Goal: Task Accomplishment & Management: Use online tool/utility

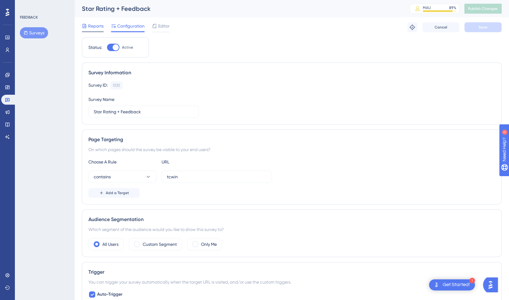
click at [97, 27] on span "Reports" at bounding box center [95, 25] width 15 height 7
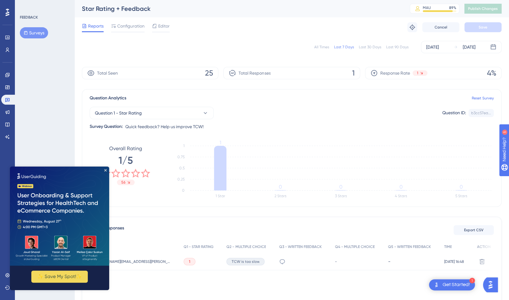
scroll to position [40, 0]
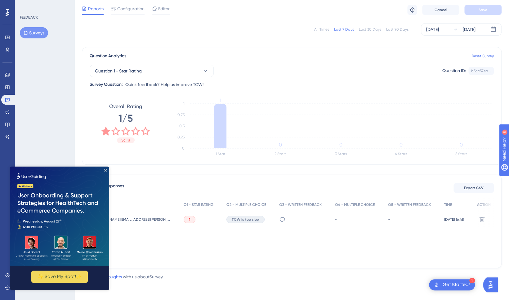
click at [104, 170] on img at bounding box center [59, 216] width 99 height 99
click at [105, 171] on icon "Close Preview" at bounding box center [105, 170] width 2 height 2
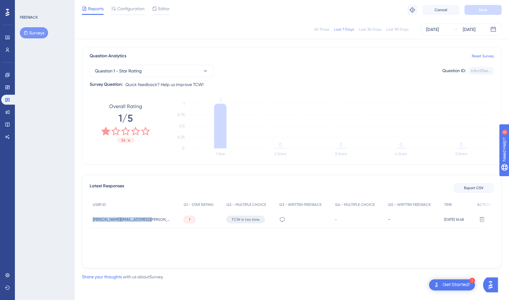
drag, startPoint x: 151, startPoint y: 221, endPoint x: 86, endPoint y: 223, distance: 64.8
click at [86, 223] on div "Latest Responses Export CSV USER ID Q1 - STAR RATING Q2 - MULTIPLE CHOICE Q3 - …" at bounding box center [291, 222] width 419 height 94
copy span "[PERSON_NAME][EMAIL_ADDRESS][PERSON_NAME][DOMAIN_NAME]"
click at [439, 29] on div "[DATE]" at bounding box center [432, 29] width 13 height 7
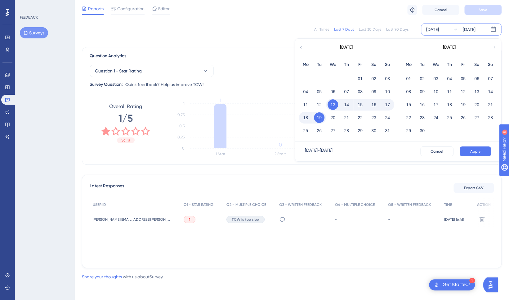
click at [301, 48] on icon at bounding box center [301, 48] width 4 height 6
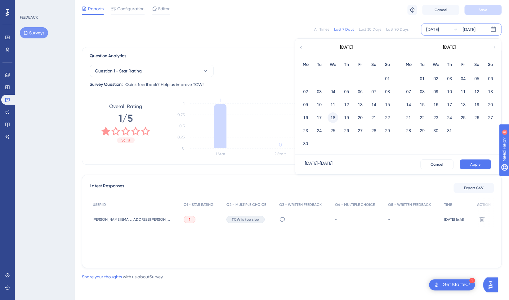
click at [334, 117] on button "18" at bounding box center [332, 118] width 11 height 11
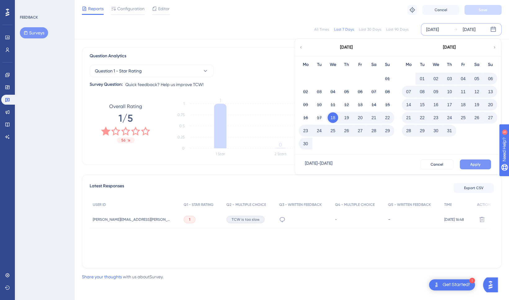
click at [483, 164] on button "Apply" at bounding box center [474, 165] width 31 height 10
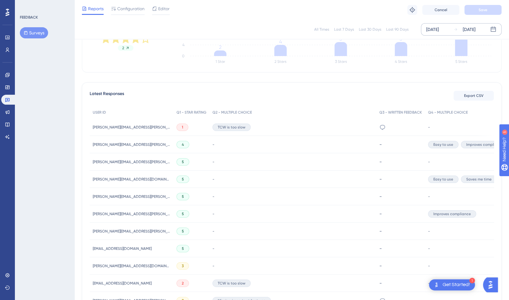
scroll to position [133, 0]
drag, startPoint x: 169, startPoint y: 213, endPoint x: 92, endPoint y: 215, distance: 77.2
click at [92, 215] on div "[PERSON_NAME][EMAIL_ADDRESS][PERSON_NAME][DOMAIN_NAME] [PERSON_NAME][DOMAIN_NAM…" at bounding box center [132, 212] width 84 height 17
copy span "[PERSON_NAME][EMAIL_ADDRESS][PERSON_NAME][DOMAIN_NAME]"
